Goal: Obtain resource: Obtain resource

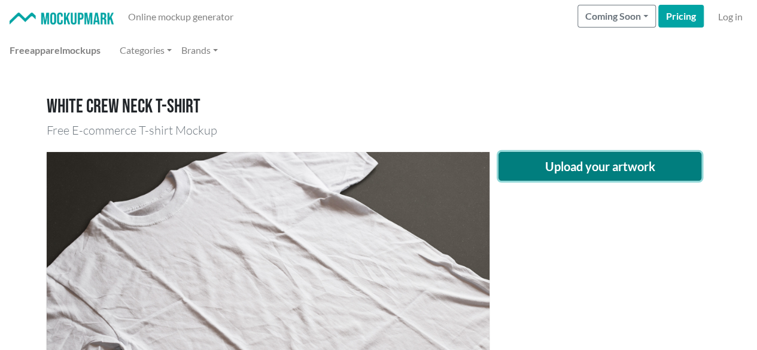
click at [575, 162] on button "Upload your artwork" at bounding box center [601, 166] width 204 height 29
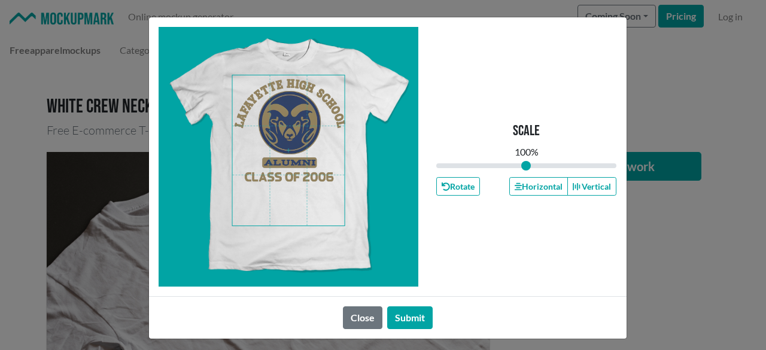
click at [297, 165] on span at bounding box center [288, 150] width 113 height 150
click at [515, 190] on icon "button" at bounding box center [518, 186] width 7 height 7
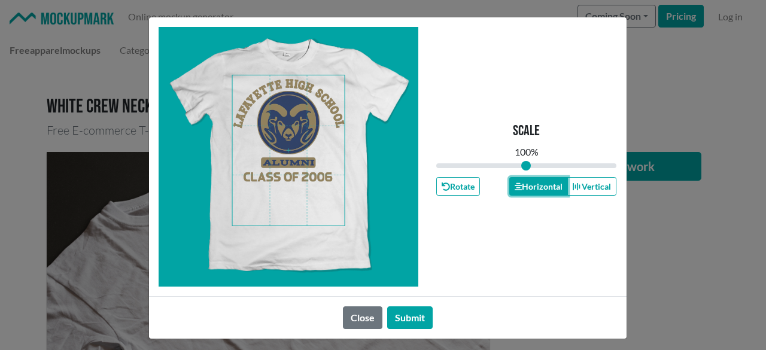
click at [515, 190] on icon "button" at bounding box center [518, 186] width 7 height 7
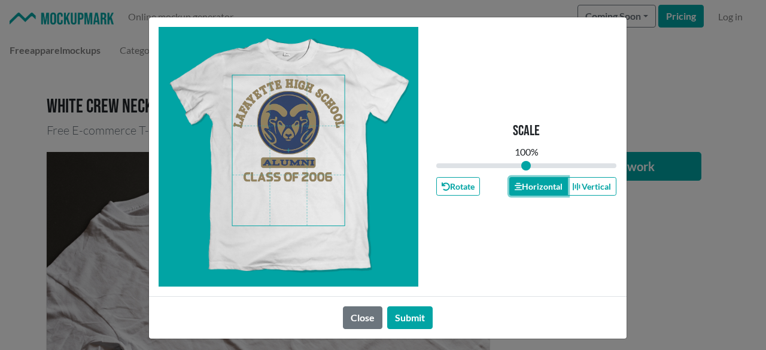
click at [515, 190] on icon "button" at bounding box center [518, 186] width 7 height 7
drag, startPoint x: 402, startPoint y: 309, endPoint x: 435, endPoint y: 294, distance: 35.6
click at [402, 311] on button "Submit" at bounding box center [409, 317] width 45 height 23
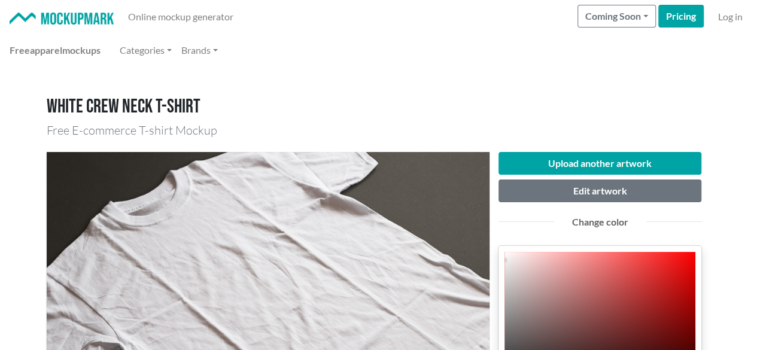
scroll to position [180, 0]
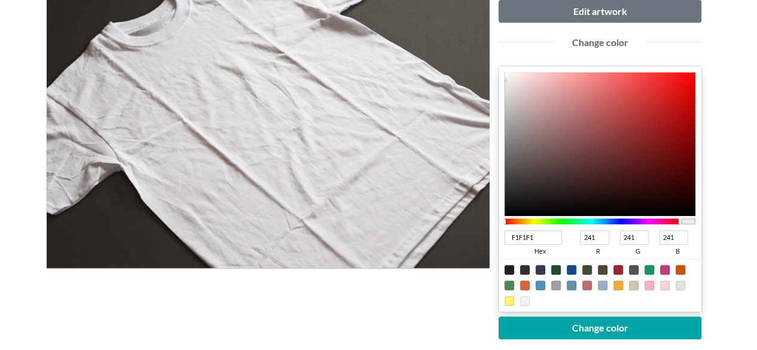
click at [539, 271] on div at bounding box center [541, 270] width 10 height 10
type input "37384A"
type input "55"
type input "56"
type input "74"
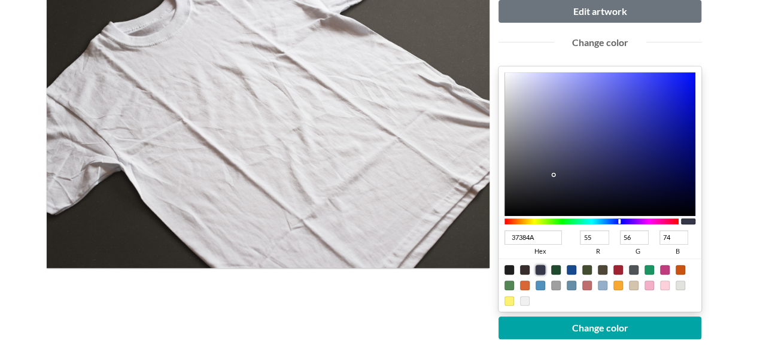
type input "030748"
type input "3"
type input "7"
type input "72"
click at [687, 175] on div at bounding box center [601, 144] width 192 height 144
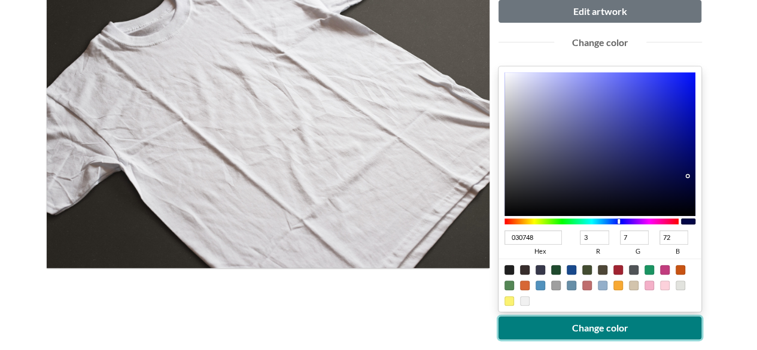
click at [625, 319] on button "Change color" at bounding box center [601, 328] width 204 height 23
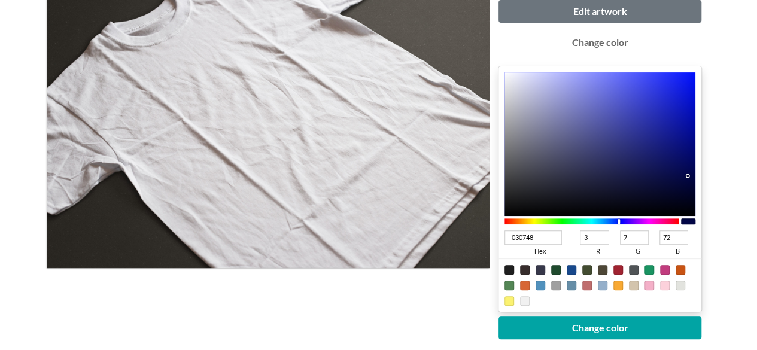
type input "04095D"
type input "4"
type input "9"
type input "93"
click at [688, 163] on div at bounding box center [601, 144] width 192 height 144
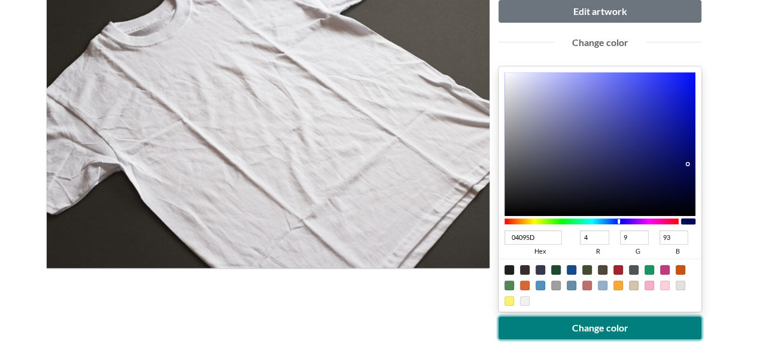
click at [649, 322] on button "Change color" at bounding box center [601, 328] width 204 height 23
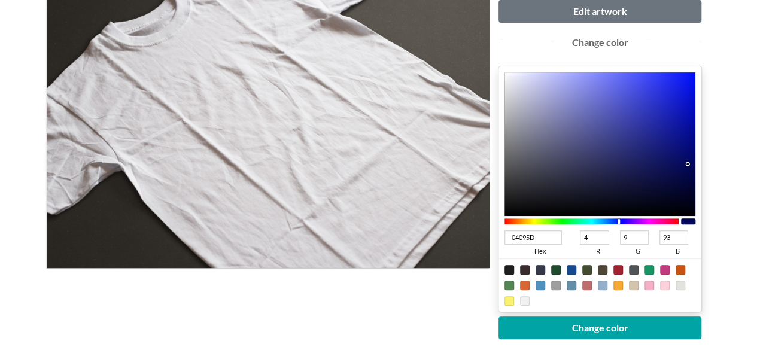
click at [573, 272] on div at bounding box center [572, 270] width 10 height 10
type input "18498C"
type input "24"
type input "73"
type input "140"
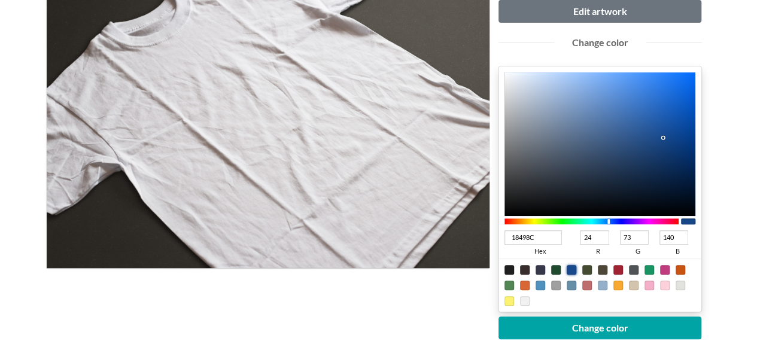
type input "03234F"
type input "3"
type input "35"
type input "79"
click at [688, 171] on div at bounding box center [601, 144] width 192 height 144
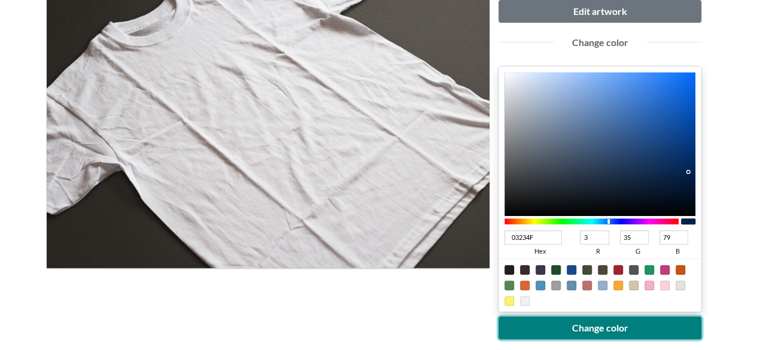
click at [593, 322] on button "Change color" at bounding box center [601, 328] width 204 height 23
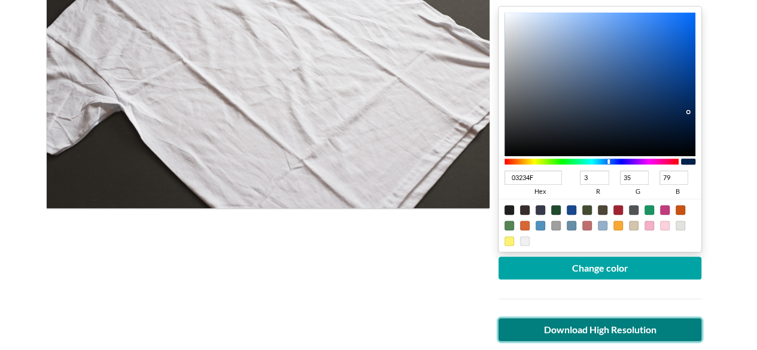
click at [614, 328] on link "Download High Resolution" at bounding box center [601, 329] width 204 height 23
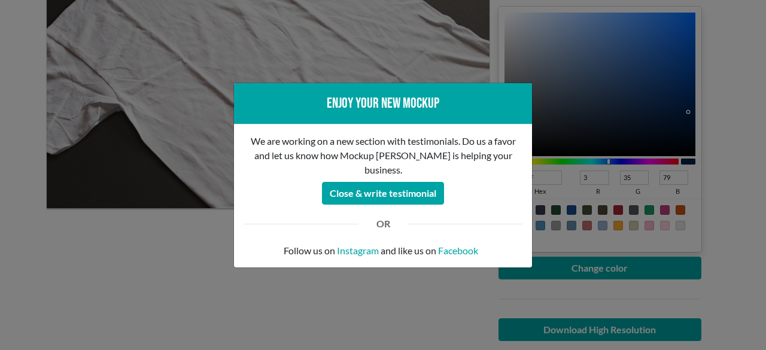
click at [381, 305] on div "Enjoy your new mockup We are working on a new section with testimonials. Do us …" at bounding box center [383, 175] width 766 height 350
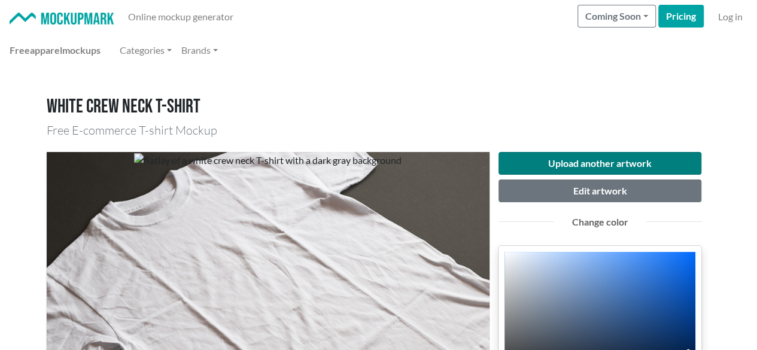
scroll to position [0, 0]
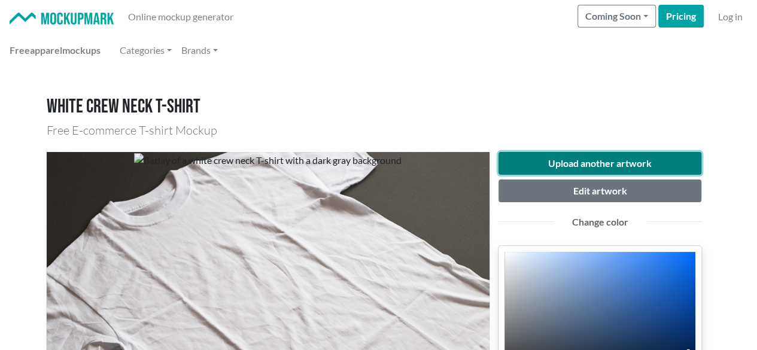
click at [582, 157] on button "Upload another artwork" at bounding box center [601, 163] width 204 height 23
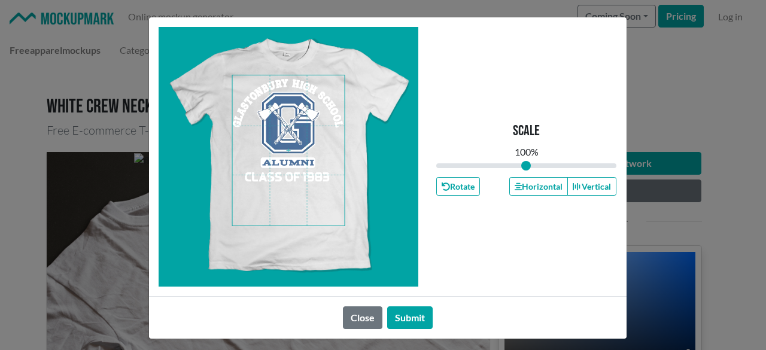
click at [269, 194] on span at bounding box center [288, 150] width 113 height 150
click at [525, 186] on button "Horizontal" at bounding box center [538, 186] width 59 height 19
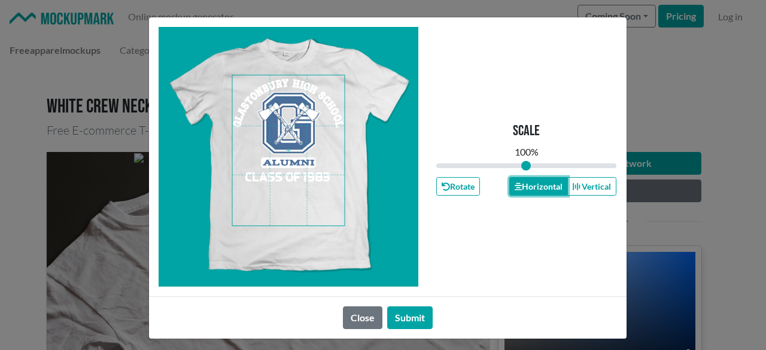
click at [525, 186] on button "Horizontal" at bounding box center [538, 186] width 59 height 19
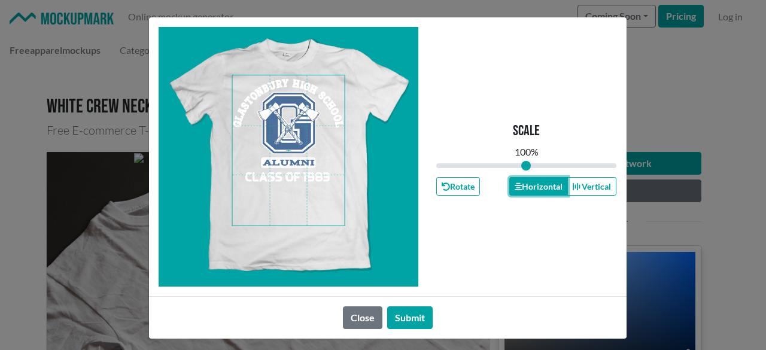
click at [525, 186] on button "Horizontal" at bounding box center [538, 186] width 59 height 19
click at [403, 321] on button "Submit" at bounding box center [409, 317] width 45 height 23
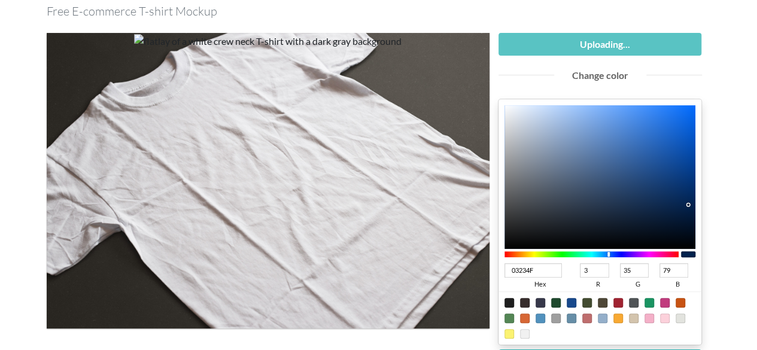
scroll to position [120, 0]
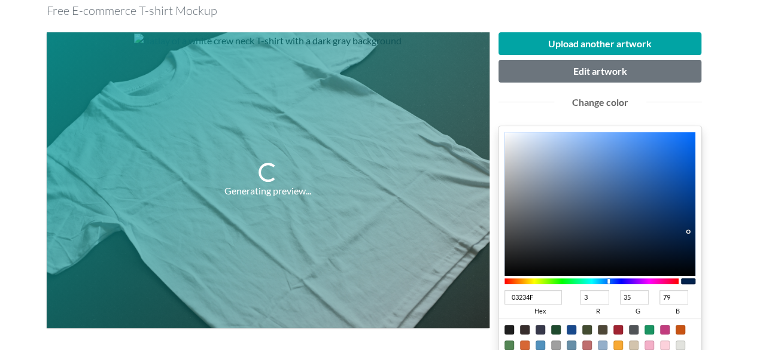
type input "064397"
type input "6"
type input "67"
type input "151"
click at [688, 190] on div at bounding box center [601, 204] width 192 height 144
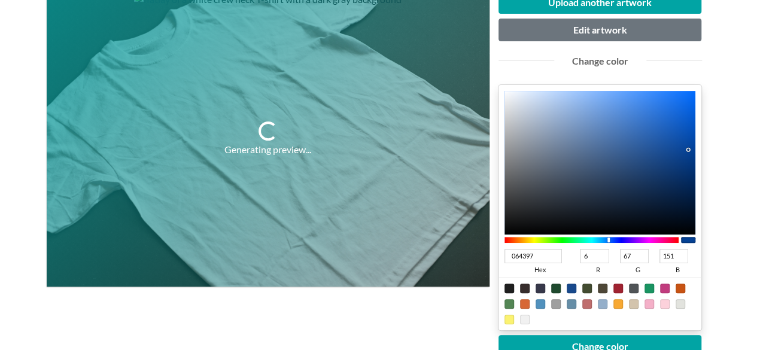
scroll to position [180, 0]
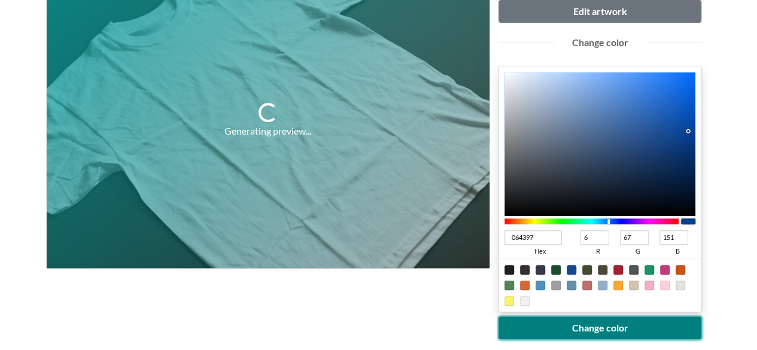
click at [624, 324] on button "Change color" at bounding box center [601, 328] width 204 height 23
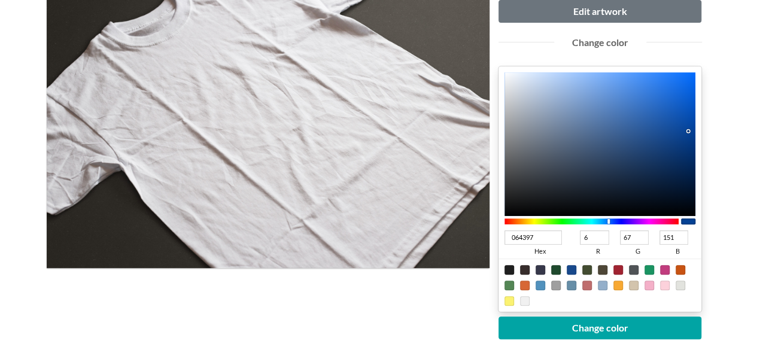
type input "134C9A"
type input "19"
type input "76"
type input "154"
click at [672, 129] on div at bounding box center [601, 144] width 192 height 144
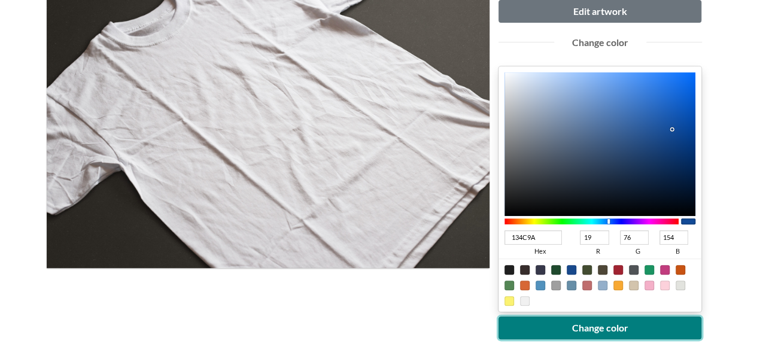
click at [638, 317] on button "Change color" at bounding box center [601, 328] width 204 height 23
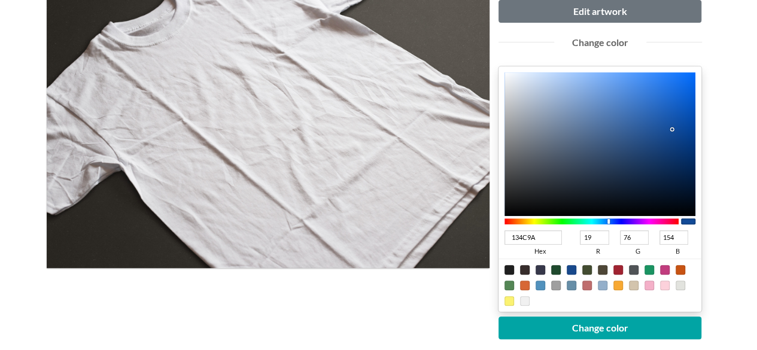
type input "4A8EEB"
type input "74"
type input "142"
type input "235"
click at [636, 83] on div at bounding box center [601, 144] width 192 height 144
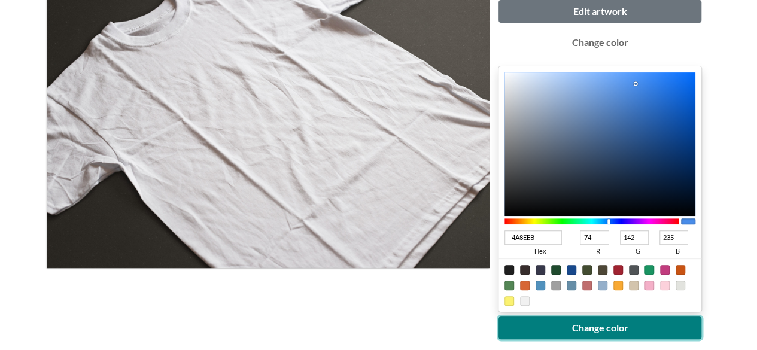
click at [605, 320] on button "Change color" at bounding box center [601, 328] width 204 height 23
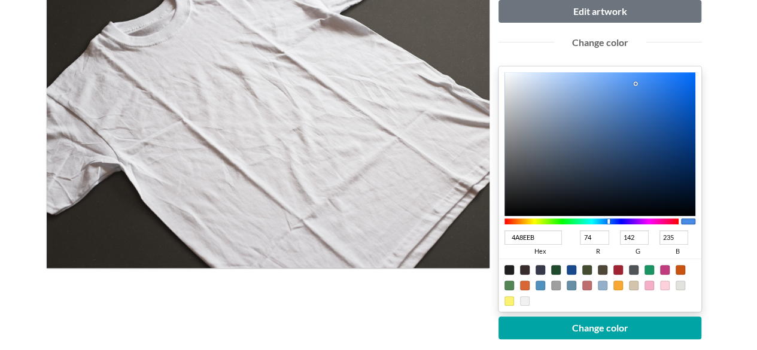
type input "2C79E3"
type input "44"
type input "121"
type input "227"
click at [658, 87] on div at bounding box center [601, 144] width 192 height 144
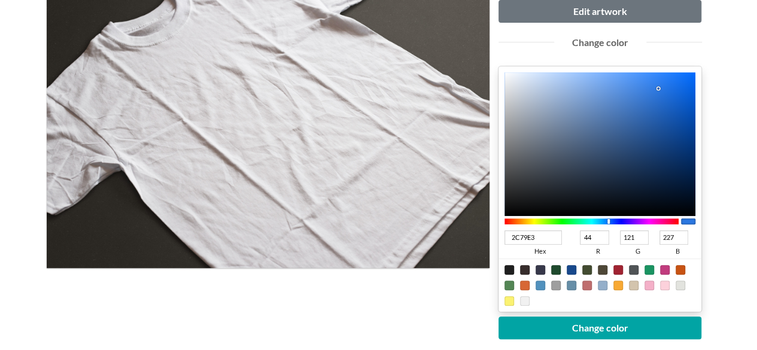
type input "2563B7"
type input "37"
type input "99"
type input "183"
click at [657, 112] on div at bounding box center [601, 144] width 192 height 144
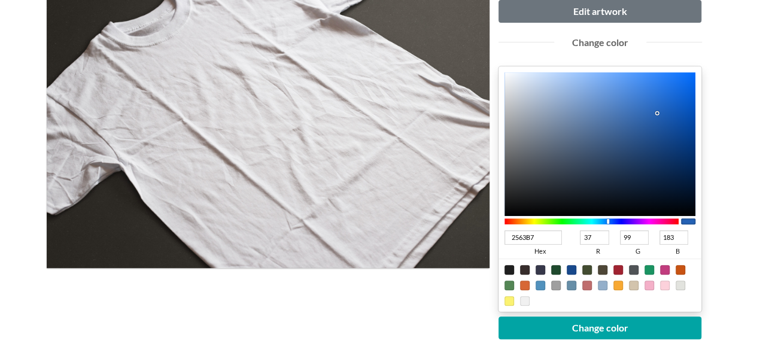
type input "195AB2"
type input "25"
type input "90"
type input "178"
click at [669, 115] on div at bounding box center [601, 144] width 192 height 144
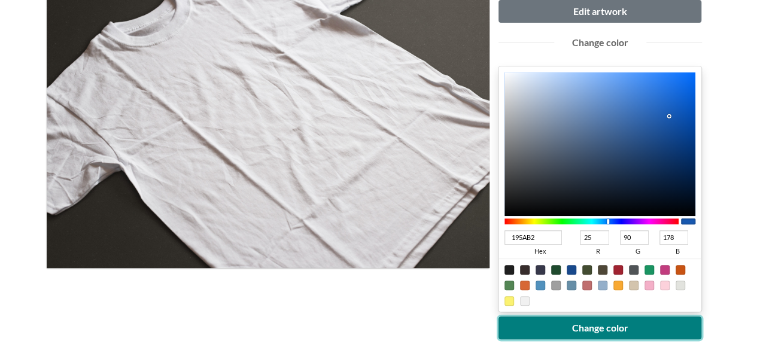
click at [633, 335] on button "Change color" at bounding box center [601, 328] width 204 height 23
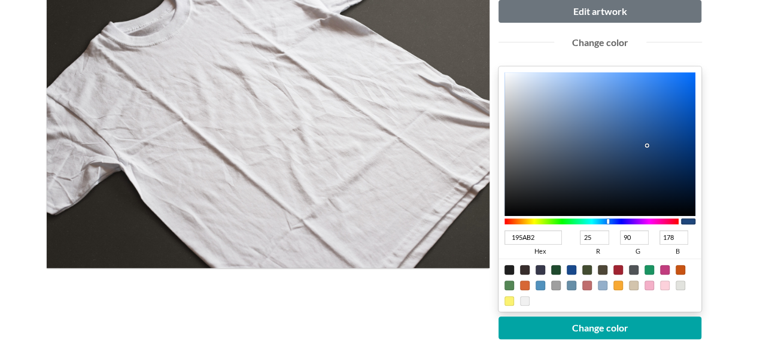
type input "20487E"
type input "32"
type input "72"
type input "126"
click at [648, 144] on div at bounding box center [601, 144] width 192 height 144
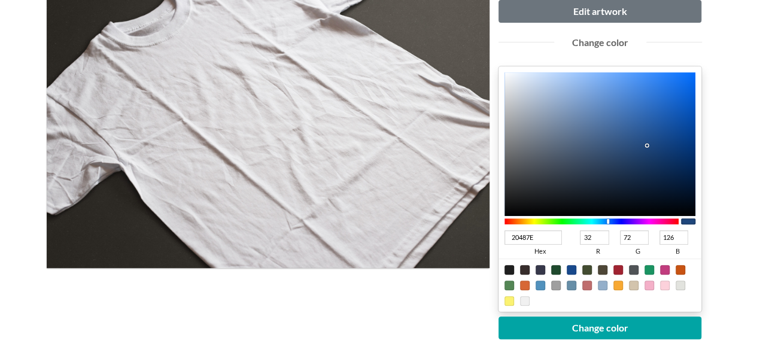
type input "2C548B"
type input "44"
type input "84"
type input "139"
click at [636, 137] on div at bounding box center [601, 144] width 192 height 144
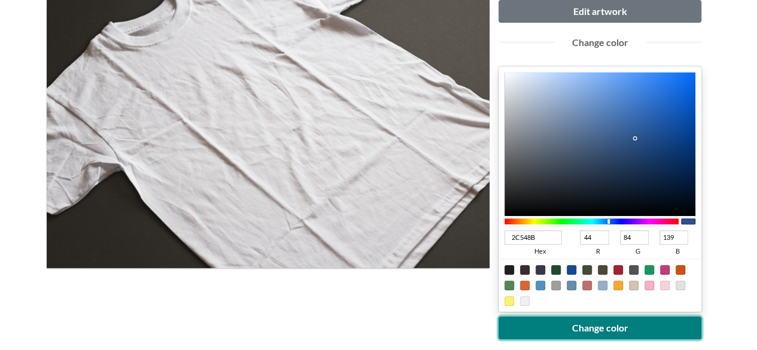
click at [607, 321] on button "Change color" at bounding box center [601, 328] width 204 height 23
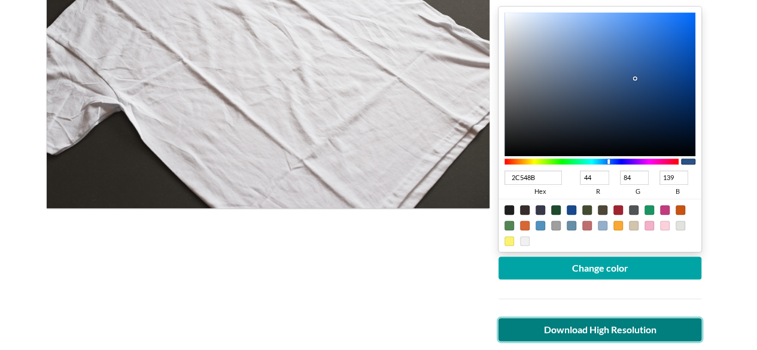
click at [637, 321] on link "Download High Resolution" at bounding box center [601, 329] width 204 height 23
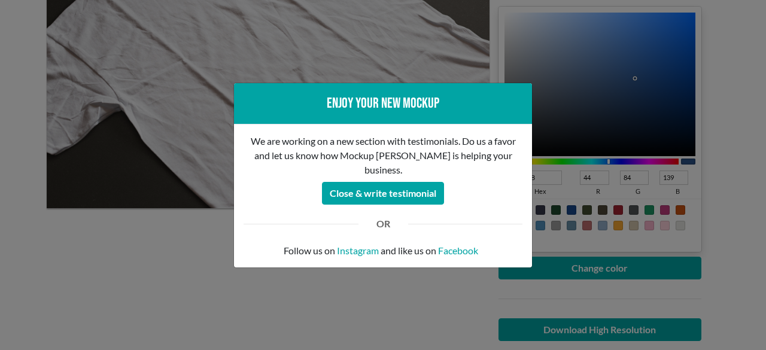
click at [458, 318] on div "Enjoy your new mockup We are working on a new section with testimonials. Do us …" at bounding box center [383, 175] width 766 height 350
